Goal: Task Accomplishment & Management: Manage account settings

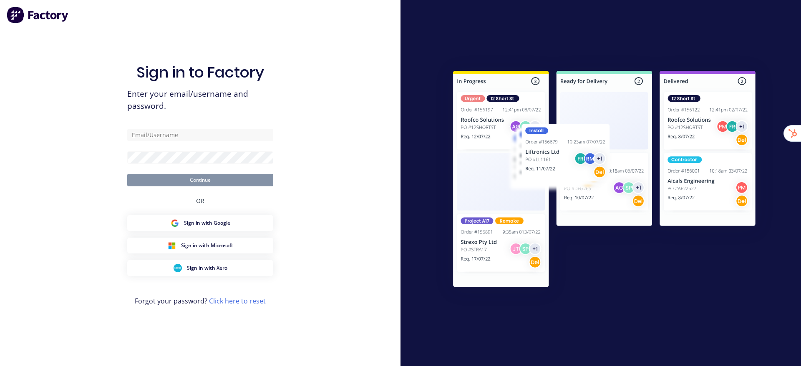
type input "[EMAIL_ADDRESS][DOMAIN_NAME]"
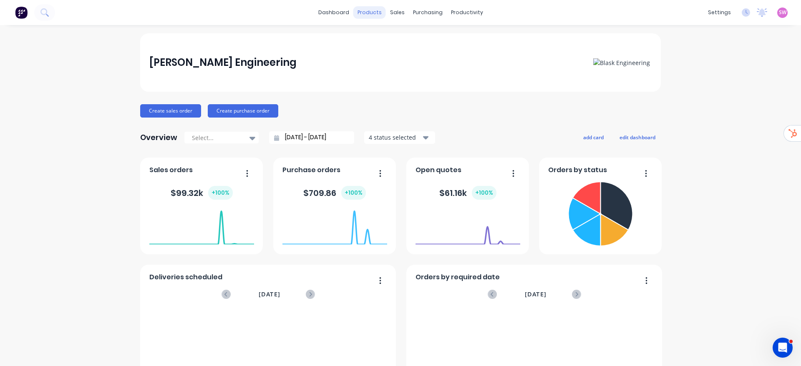
click at [363, 14] on div "products" at bounding box center [369, 12] width 33 height 13
click at [389, 35] on link "Product Catalogue" at bounding box center [406, 39] width 110 height 17
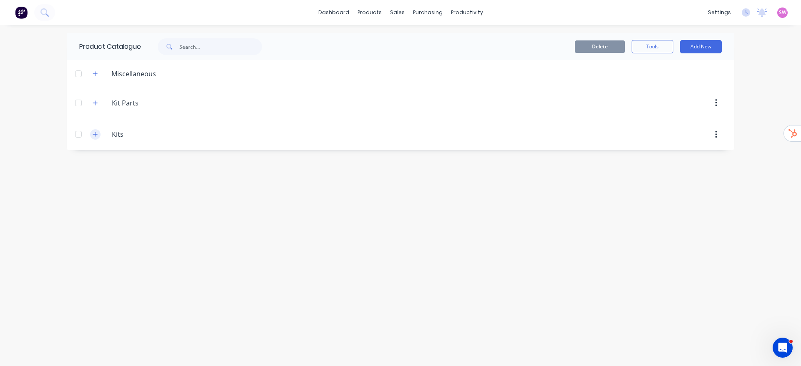
click at [97, 135] on icon "button" at bounding box center [95, 134] width 5 height 6
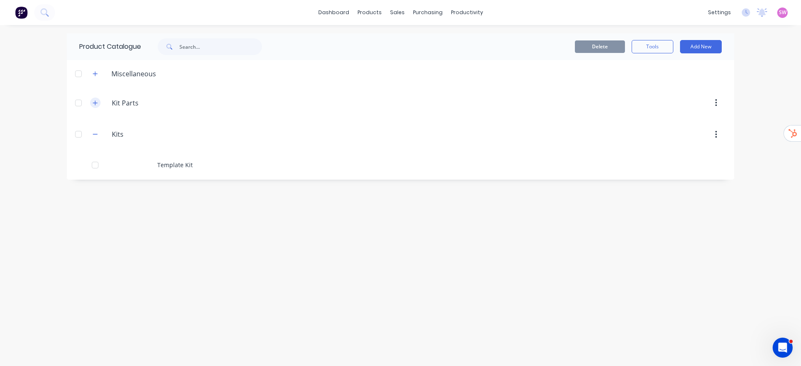
click at [98, 100] on icon "button" at bounding box center [95, 103] width 5 height 6
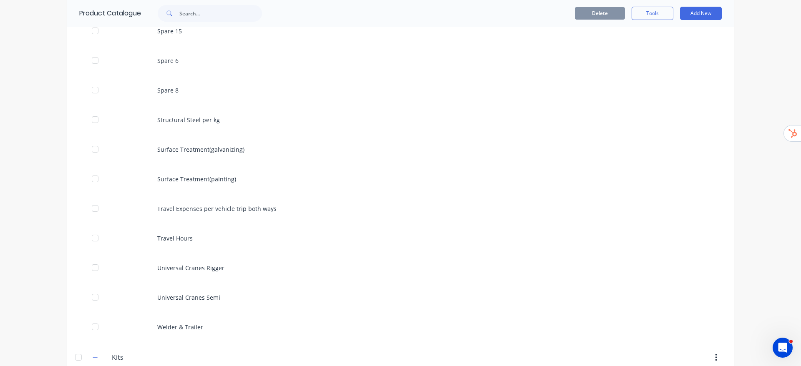
scroll to position [858, 0]
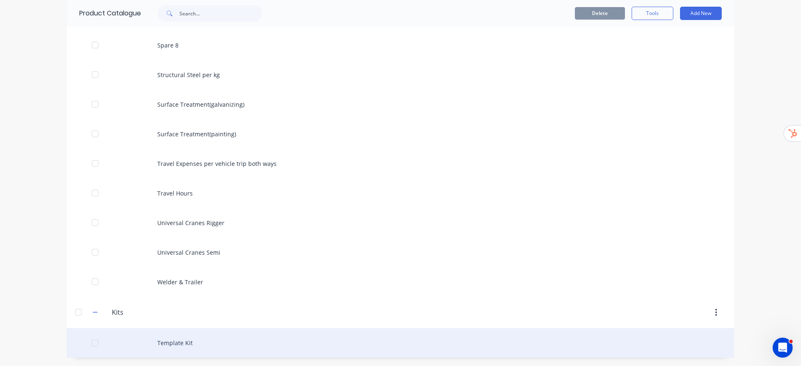
click at [166, 344] on div "Template Kit" at bounding box center [400, 343] width 667 height 30
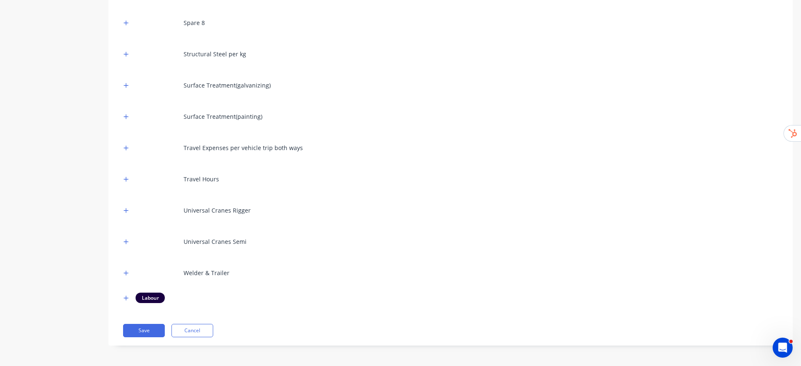
scroll to position [1009, 0]
click at [128, 299] on icon "button" at bounding box center [125, 298] width 5 height 6
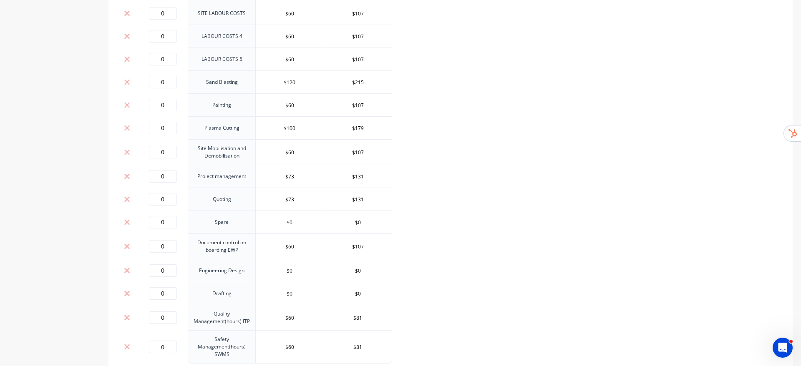
scroll to position [1437, 0]
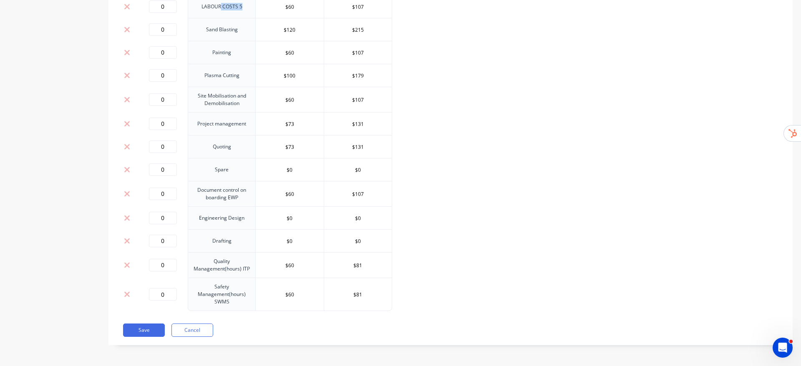
drag, startPoint x: 220, startPoint y: 9, endPoint x: 243, endPoint y: 10, distance: 22.9
click at [243, 10] on td "LABOUR COSTS 5" at bounding box center [222, 6] width 68 height 23
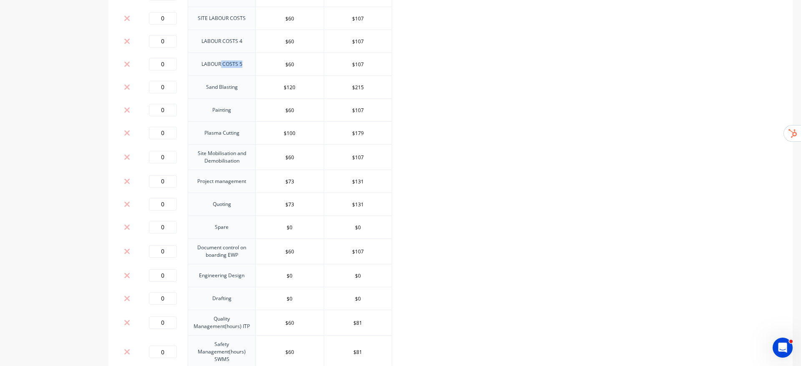
scroll to position [1312, 0]
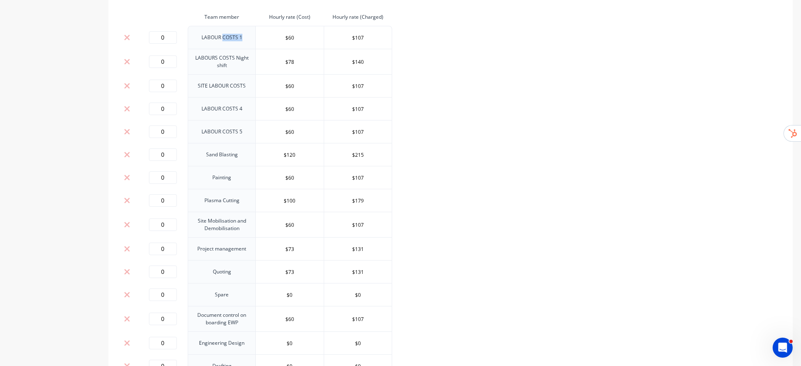
drag, startPoint x: 222, startPoint y: 40, endPoint x: 241, endPoint y: 35, distance: 19.3
click at [241, 35] on td "LABOUR COSTS 1" at bounding box center [222, 37] width 68 height 23
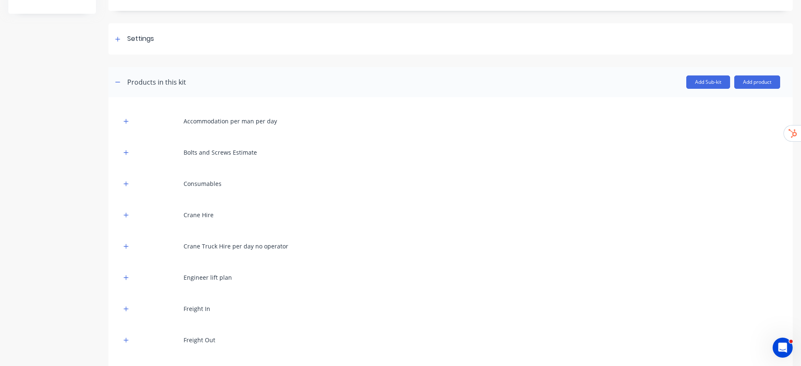
scroll to position [0, 0]
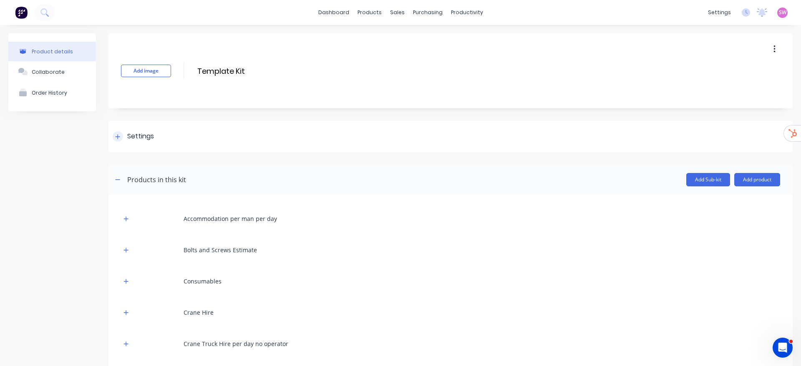
click at [126, 136] on div "Settings" at bounding box center [133, 136] width 41 height 10
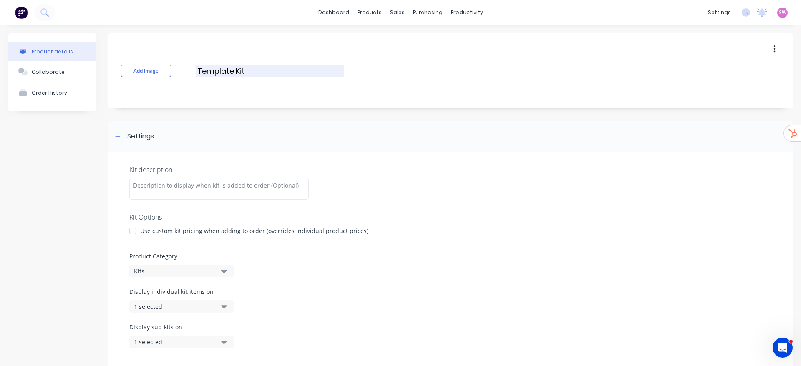
click at [229, 70] on input "Template Kit" at bounding box center [270, 71] width 148 height 12
click at [197, 72] on input "Template Kit" at bounding box center [270, 71] width 148 height 12
type input "Job Card Template Kit"
click at [505, 43] on div "Add image Job Card Template Kit Job Card Template Kit Enter kit name" at bounding box center [450, 70] width 684 height 75
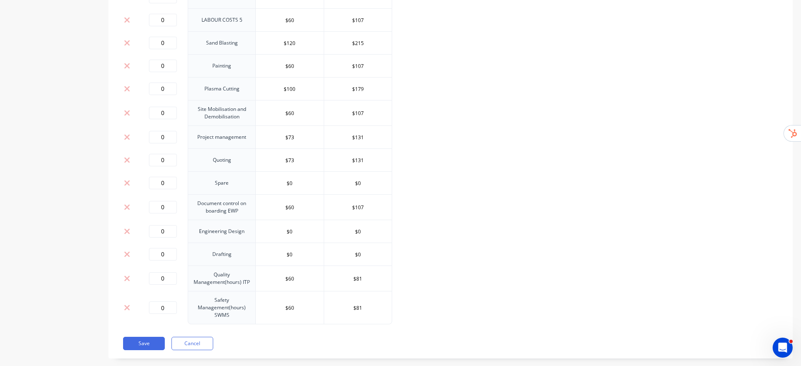
scroll to position [1664, 0]
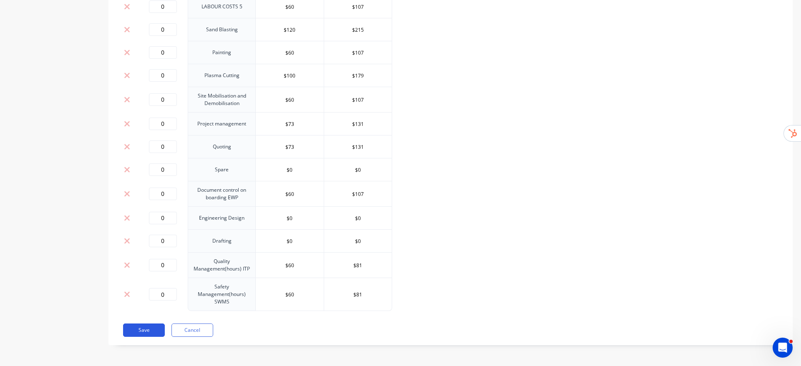
click at [146, 332] on button "Save" at bounding box center [144, 330] width 42 height 13
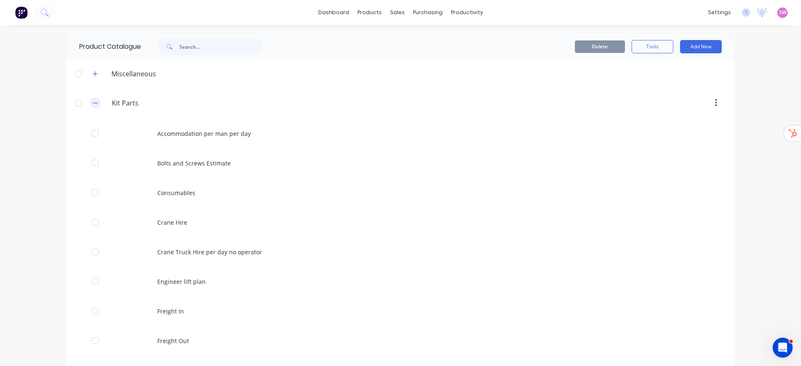
click at [93, 103] on icon "button" at bounding box center [95, 103] width 5 height 6
